Goal: Obtain resource: Obtain resource

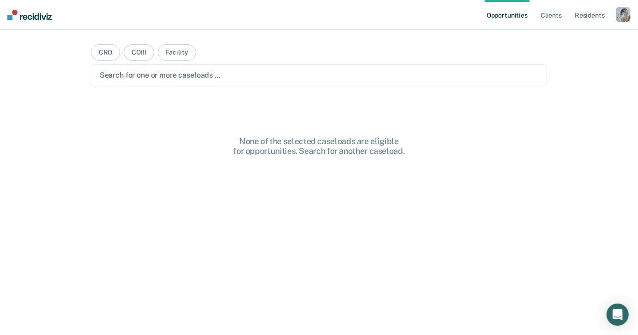
click at [627, 16] on div "button" at bounding box center [623, 14] width 15 height 15
click at [576, 36] on link "Profile" at bounding box center [586, 38] width 74 height 8
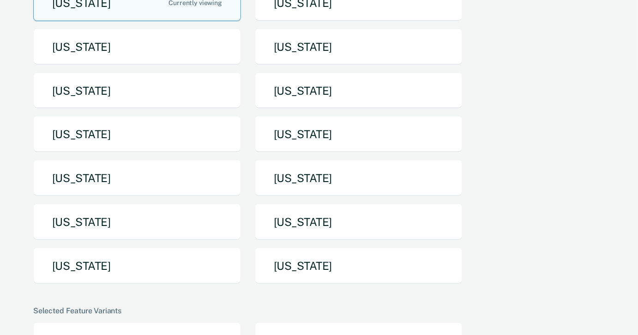
scroll to position [174, 0]
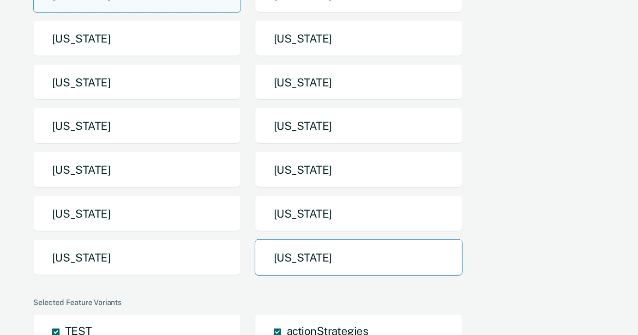
click at [310, 239] on button "[US_STATE]" at bounding box center [359, 257] width 208 height 36
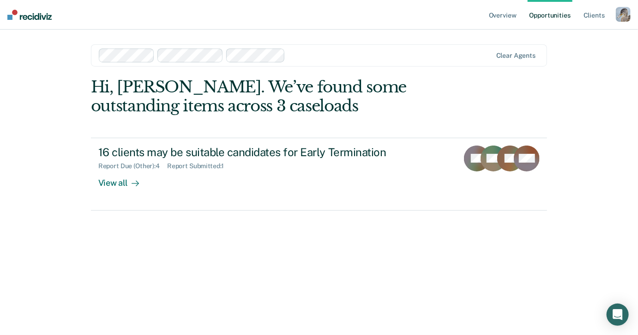
click at [623, 9] on div "button" at bounding box center [623, 14] width 15 height 15
click at [564, 37] on link "Profile" at bounding box center [586, 38] width 74 height 8
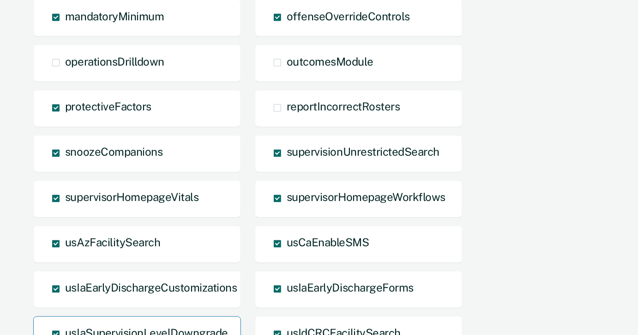
scroll to position [1124, 0]
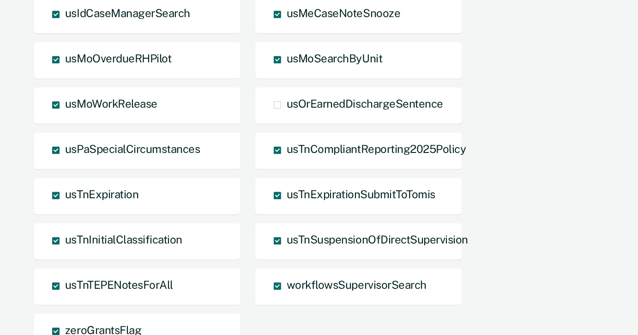
scroll to position [1082, 0]
